Goal: Task Accomplishment & Management: Manage account settings

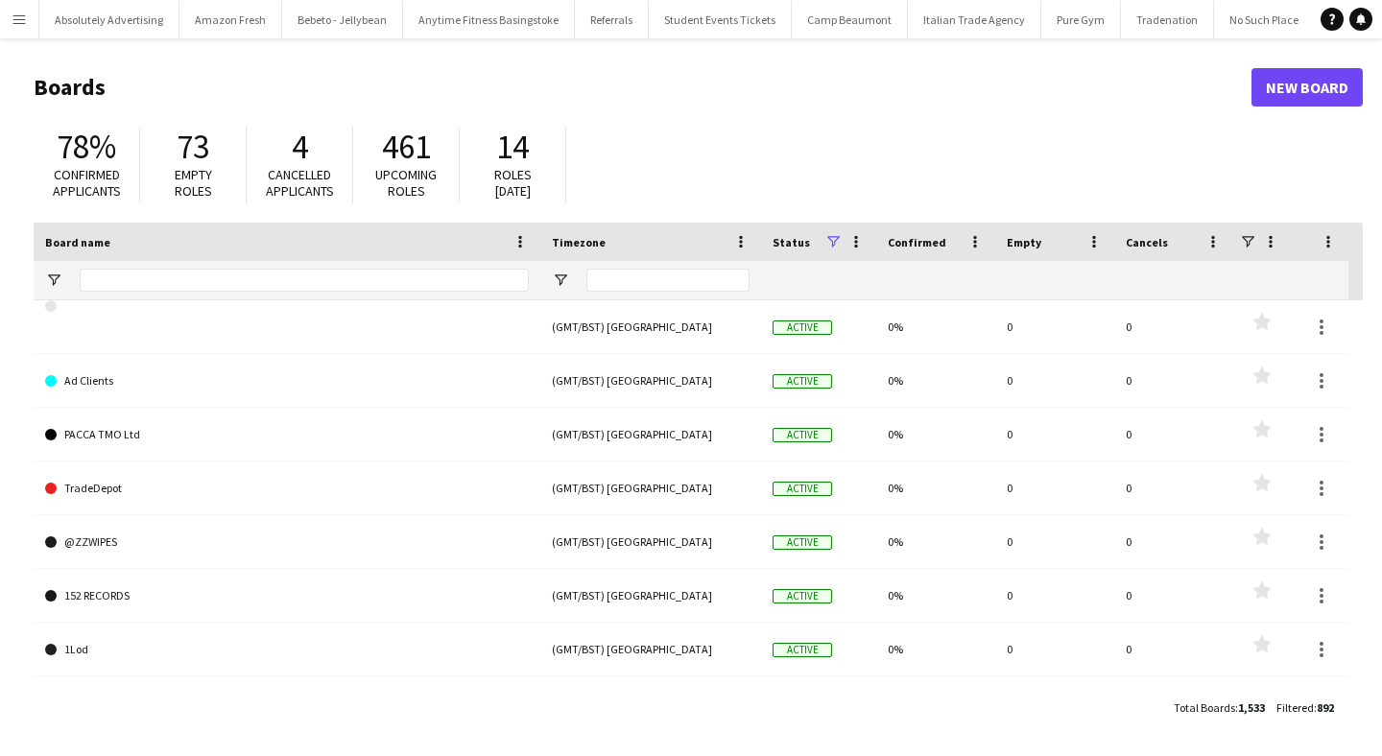
click at [12, 13] on app-icon "Menu" at bounding box center [19, 19] width 15 height 15
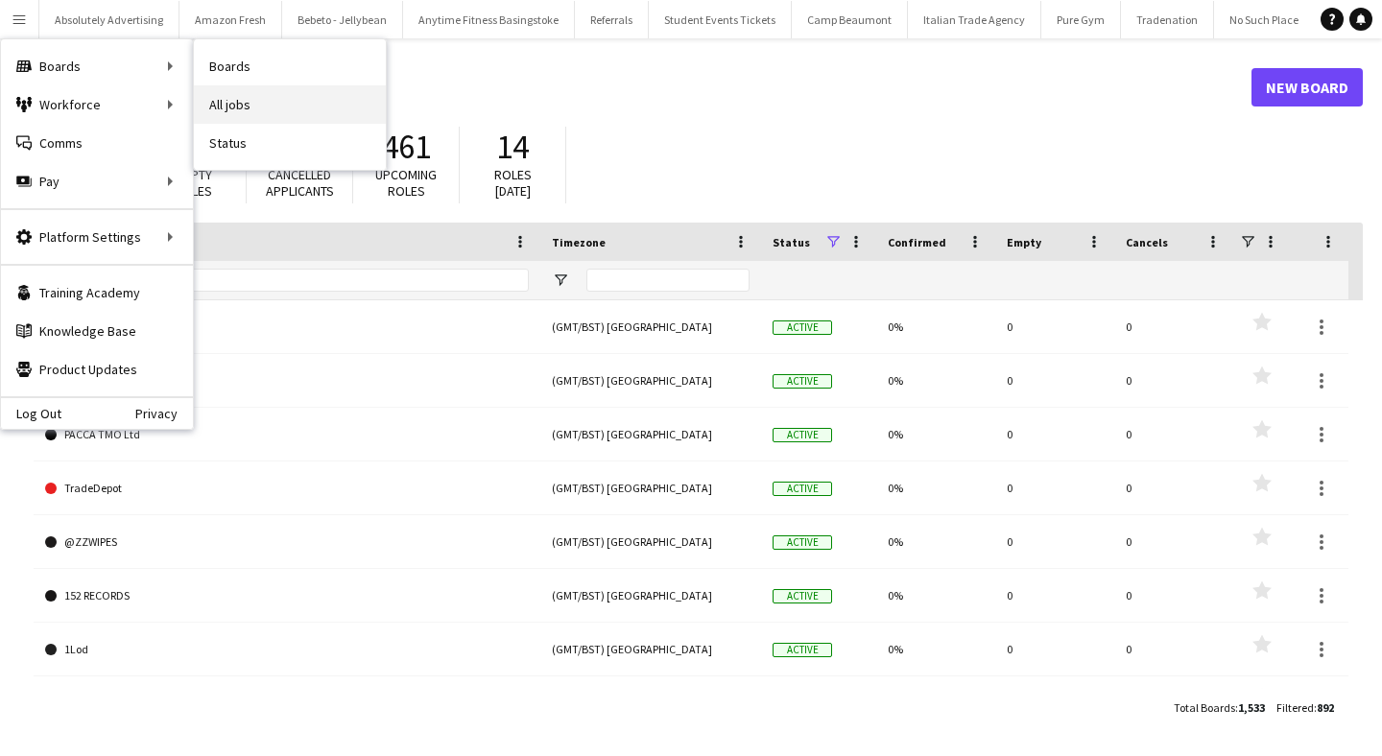
click at [256, 101] on link "All jobs" at bounding box center [290, 104] width 192 height 38
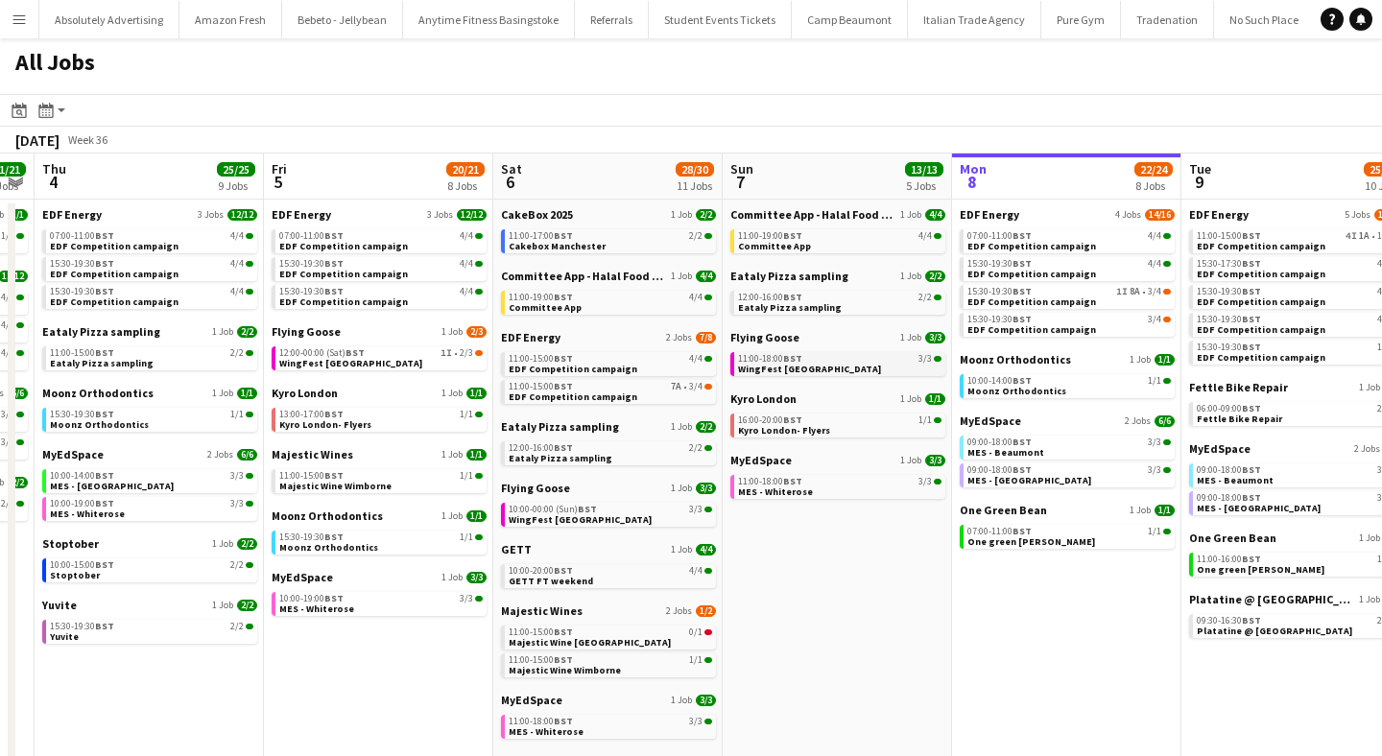
scroll to position [0, 658]
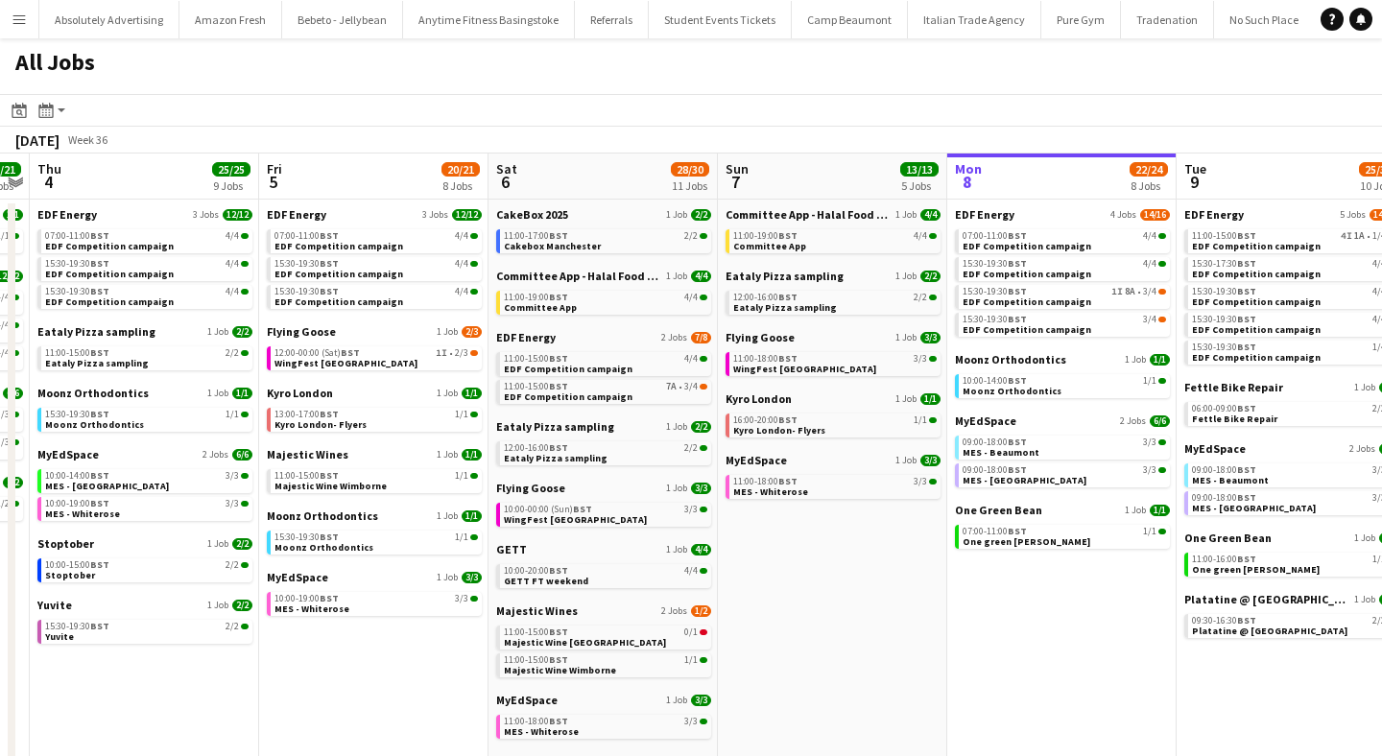
click at [549, 253] on div "CakeBox 2025 1 Job 2/2 11:00-17:00 BST 2/2 Cakebox Manchester" at bounding box center [603, 237] width 215 height 61
click at [564, 238] on span "BST" at bounding box center [558, 235] width 19 height 12
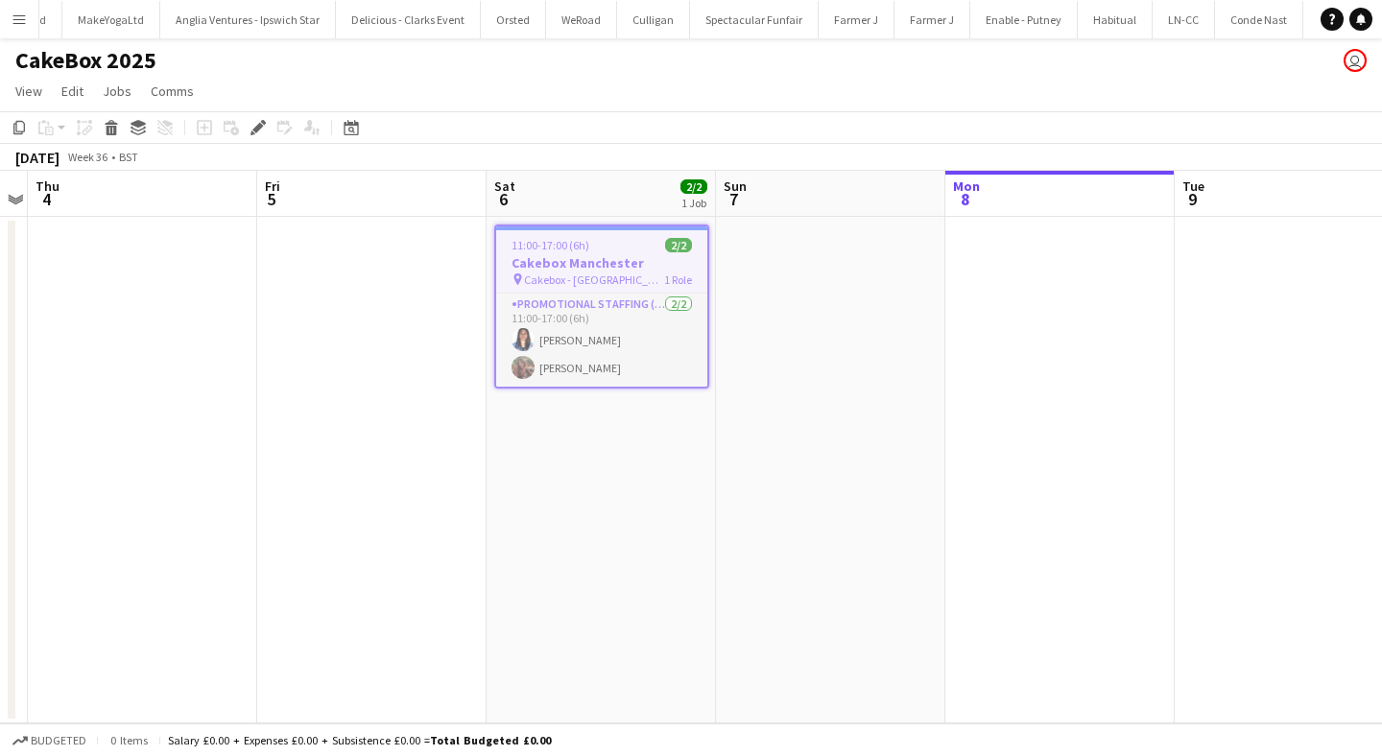
scroll to position [0, 52067]
click at [266, 132] on div "Edit" at bounding box center [258, 127] width 23 height 23
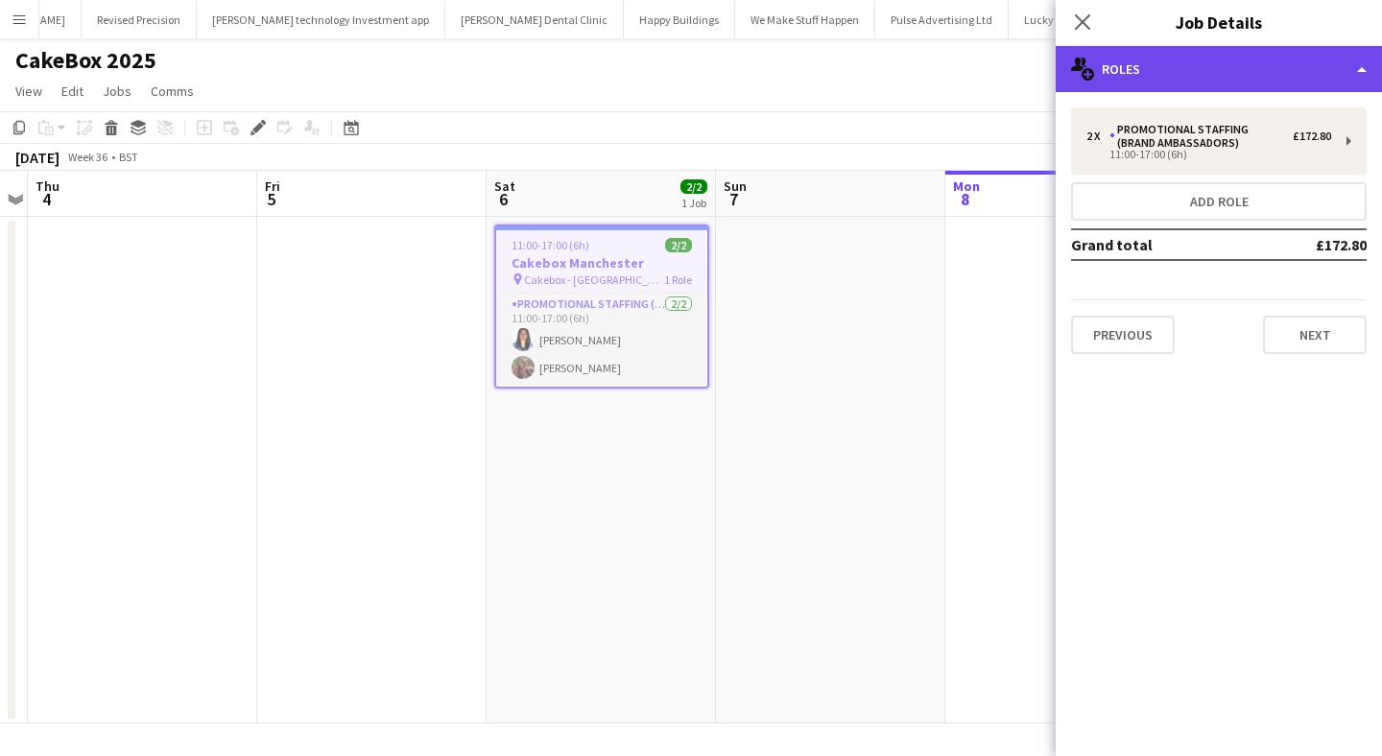
click at [1286, 74] on div "multiple-users-add Roles" at bounding box center [1219, 69] width 326 height 46
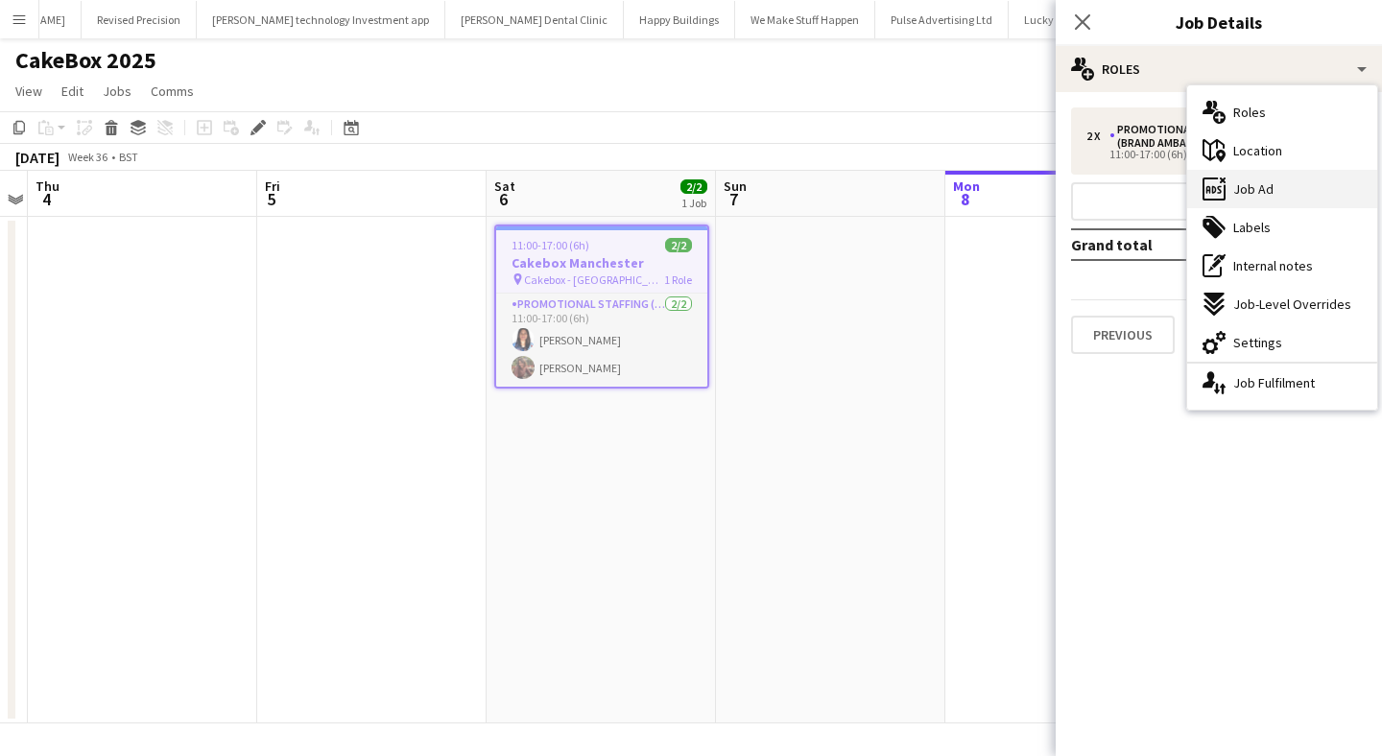
click at [1263, 188] on span "Job Ad" at bounding box center [1253, 188] width 40 height 17
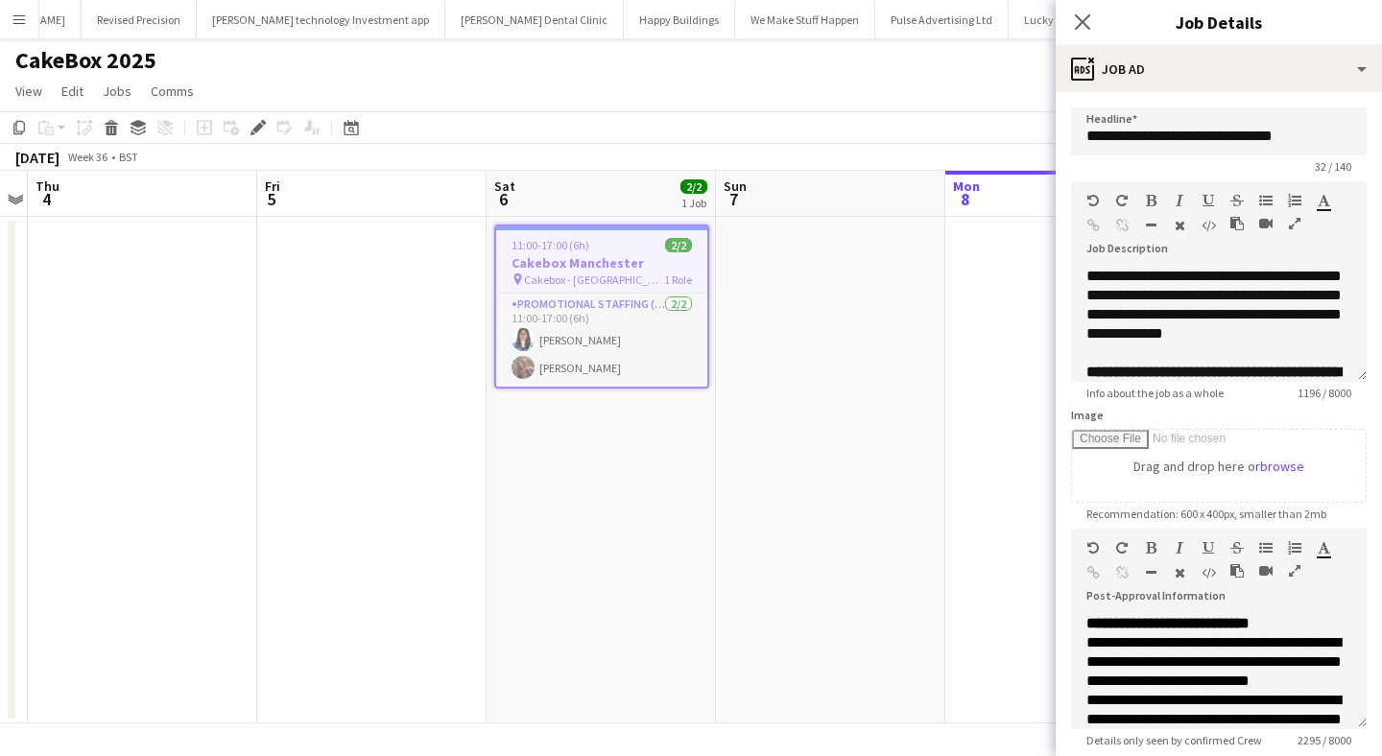
click at [993, 330] on app-date-cell at bounding box center [1059, 470] width 229 height 507
